Goal: Register for event/course

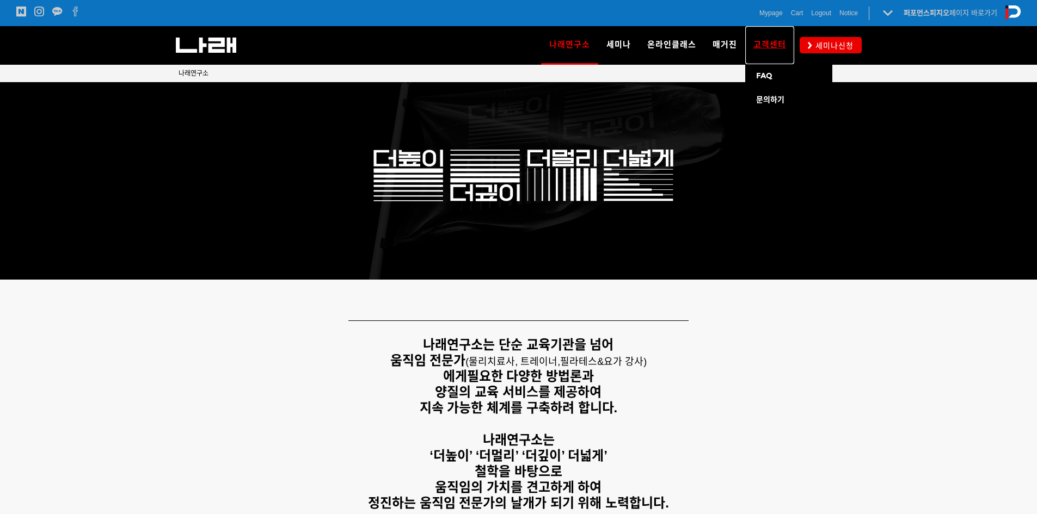
click at [754, 45] on span "고객센터" at bounding box center [769, 45] width 33 height 10
click at [825, 45] on span "세미나신청" at bounding box center [832, 45] width 41 height 11
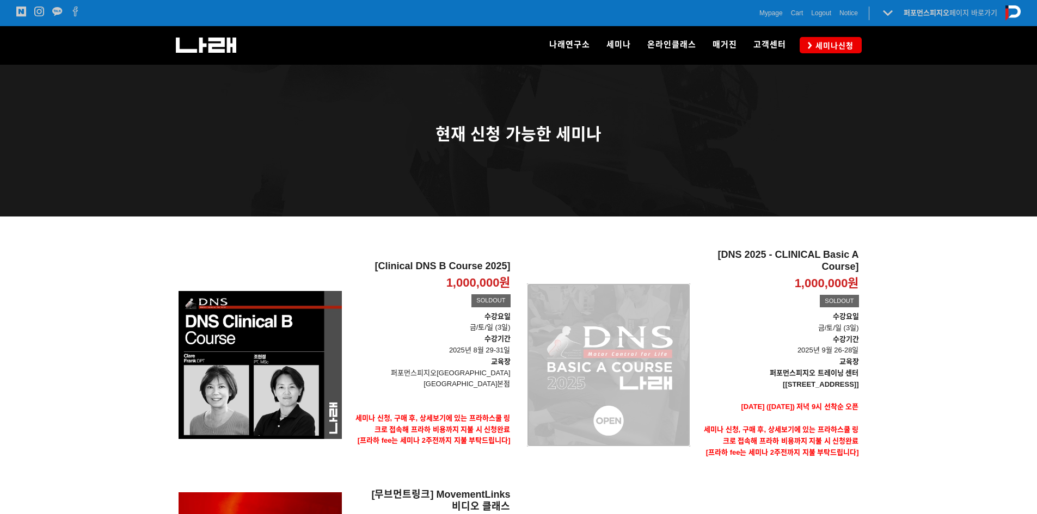
click at [678, 317] on div "[DNS 2025 - CLINICAL Basic A Course] 1,000,000원 TIME SALE SOLDOUT" at bounding box center [608, 365] width 163 height 232
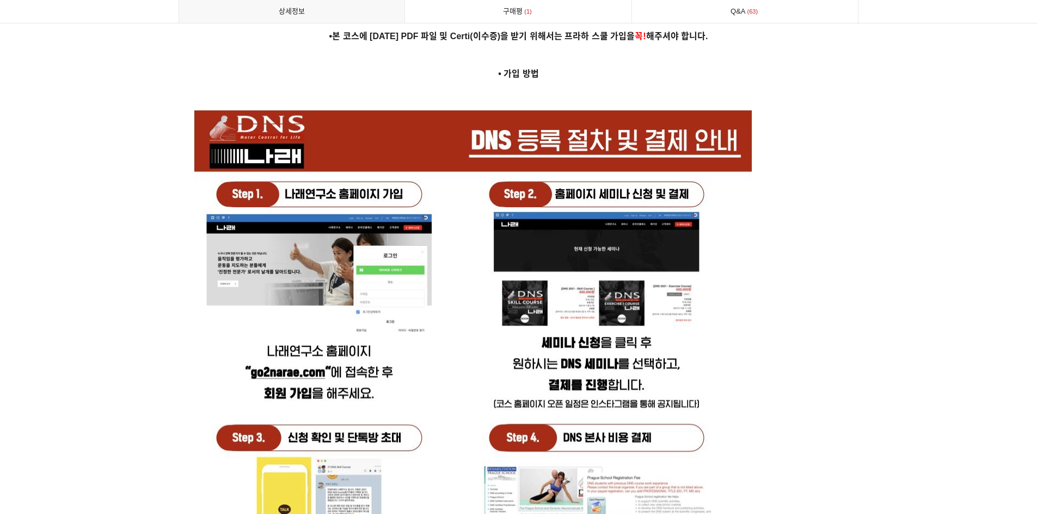
scroll to position [2721, 0]
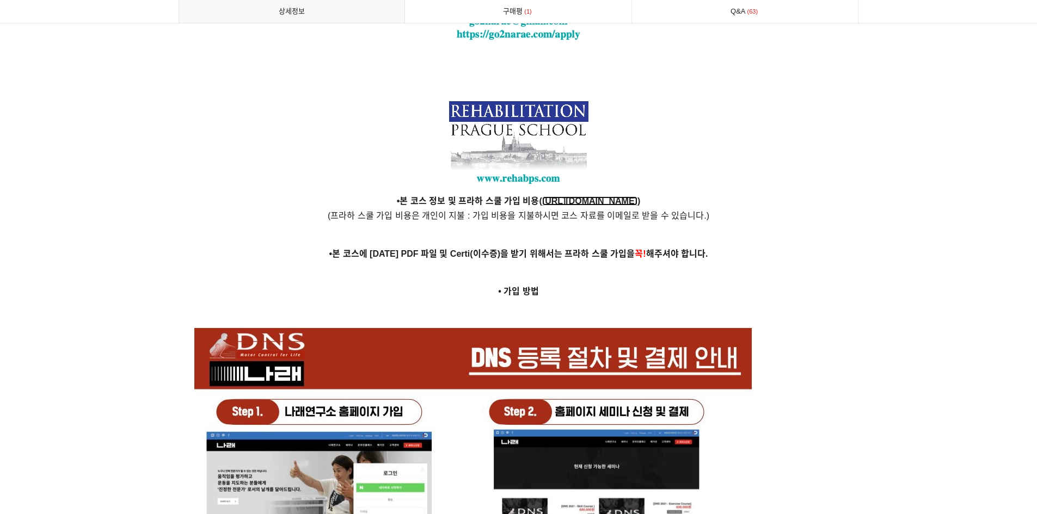
click at [589, 196] on strong "https://www.rehabps.cz/rehab/course.php?c_id=3218" at bounding box center [589, 200] width 95 height 9
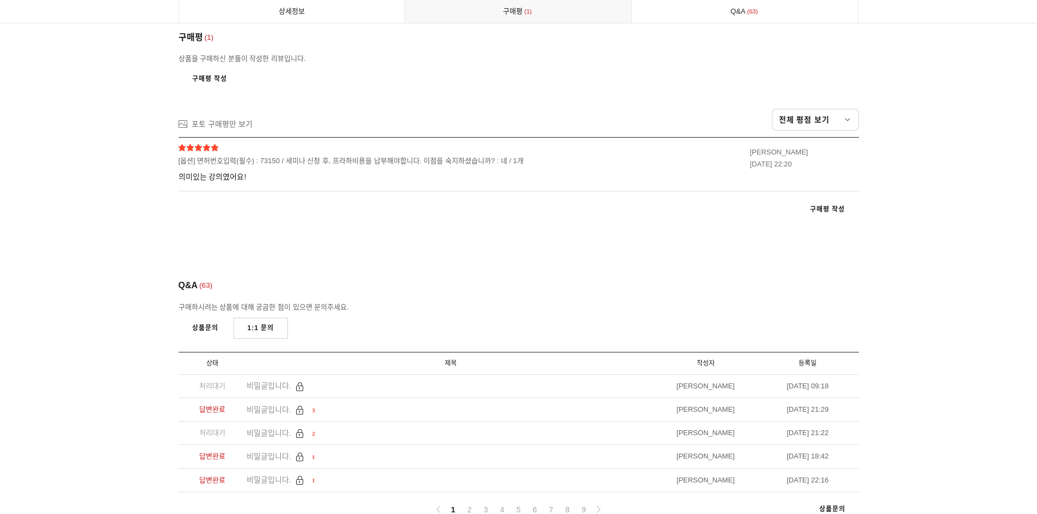
scroll to position [6074, 0]
